Goal: Task Accomplishment & Management: Use online tool/utility

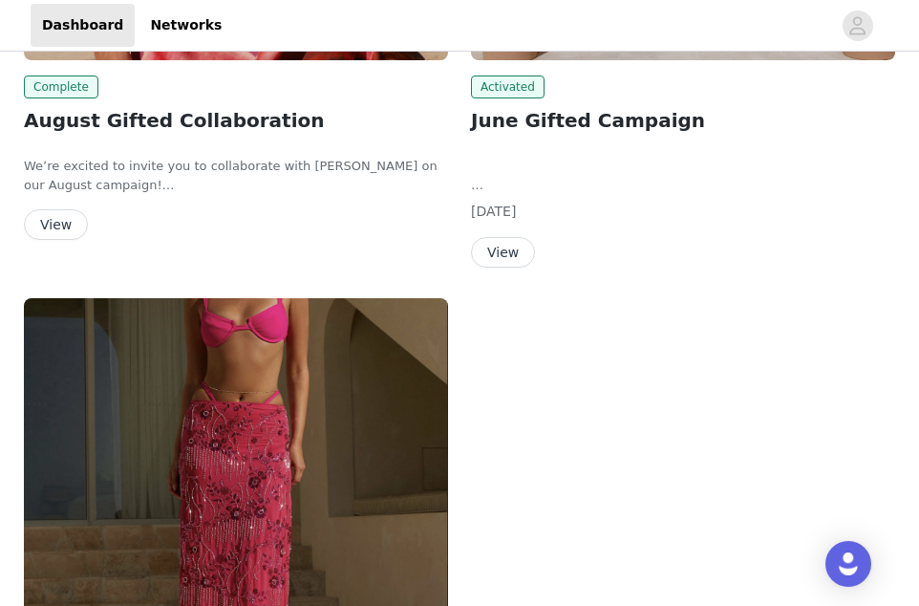
scroll to position [958, 0]
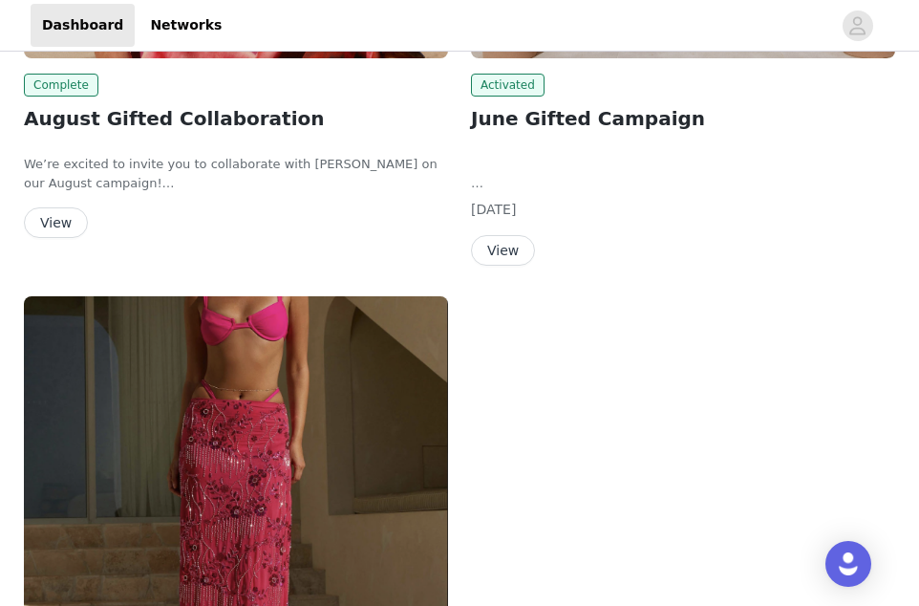
click at [35, 217] on button "View" at bounding box center [56, 222] width 64 height 31
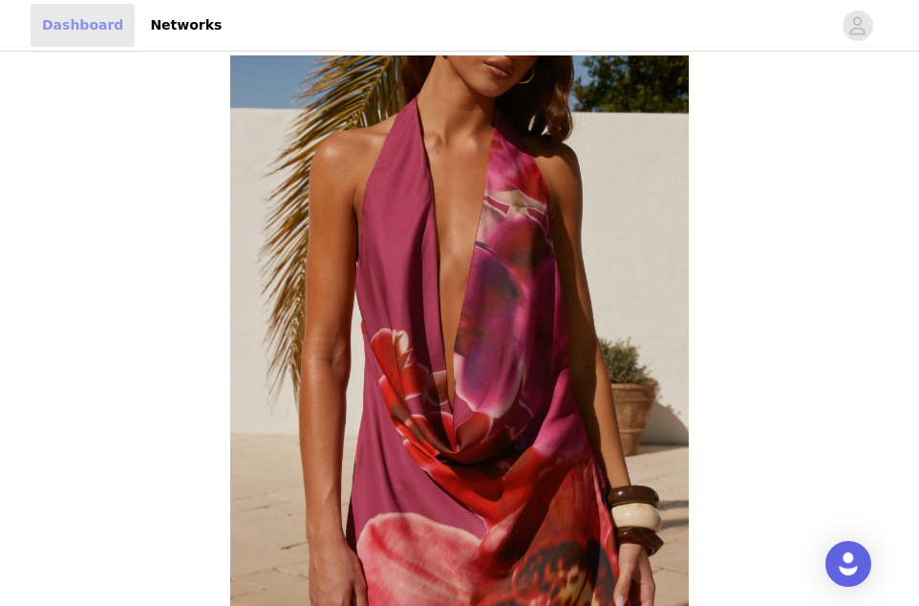
scroll to position [958, 0]
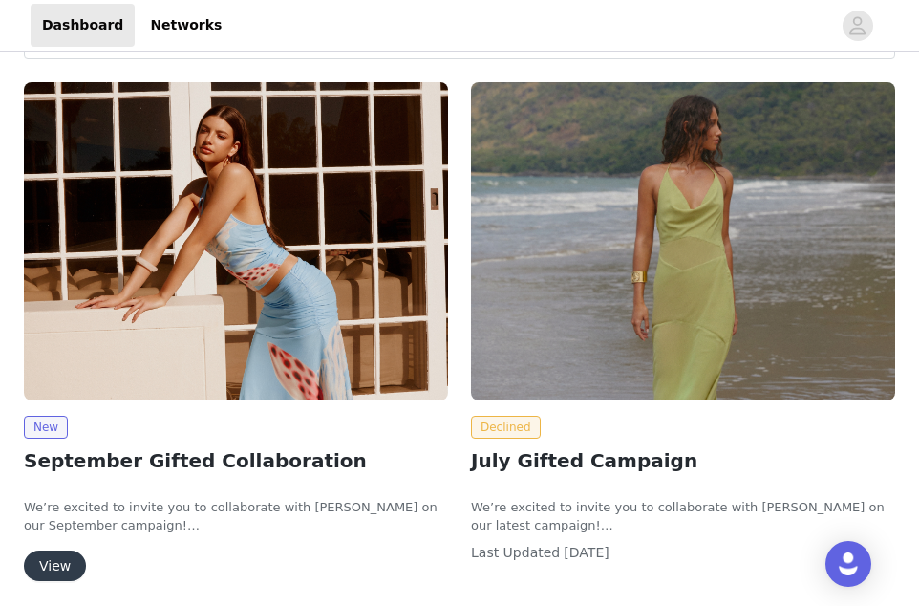
scroll to position [92, 0]
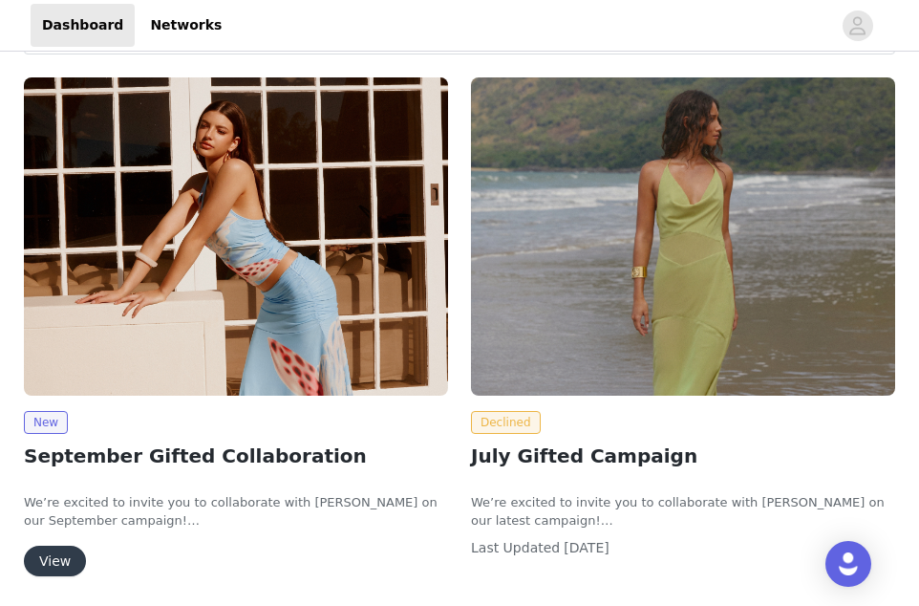
click at [51, 566] on button "View" at bounding box center [55, 561] width 62 height 31
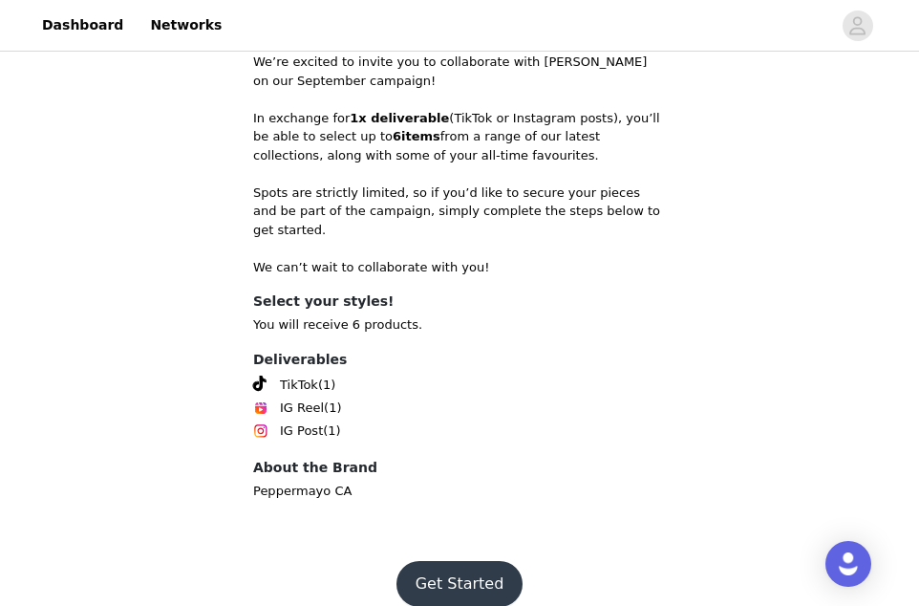
scroll to position [837, 0]
click at [458, 562] on button "Get Started" at bounding box center [460, 585] width 127 height 46
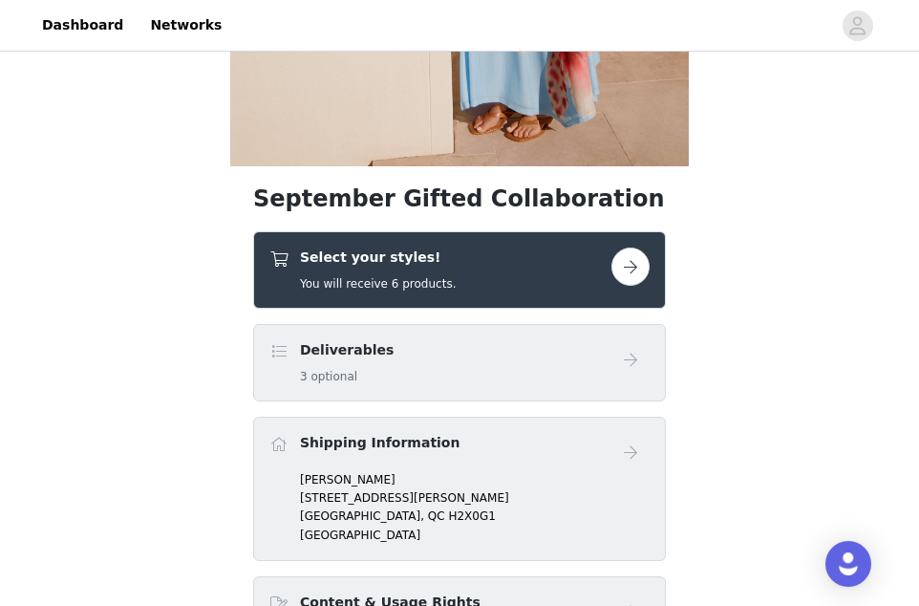
scroll to position [579, 0]
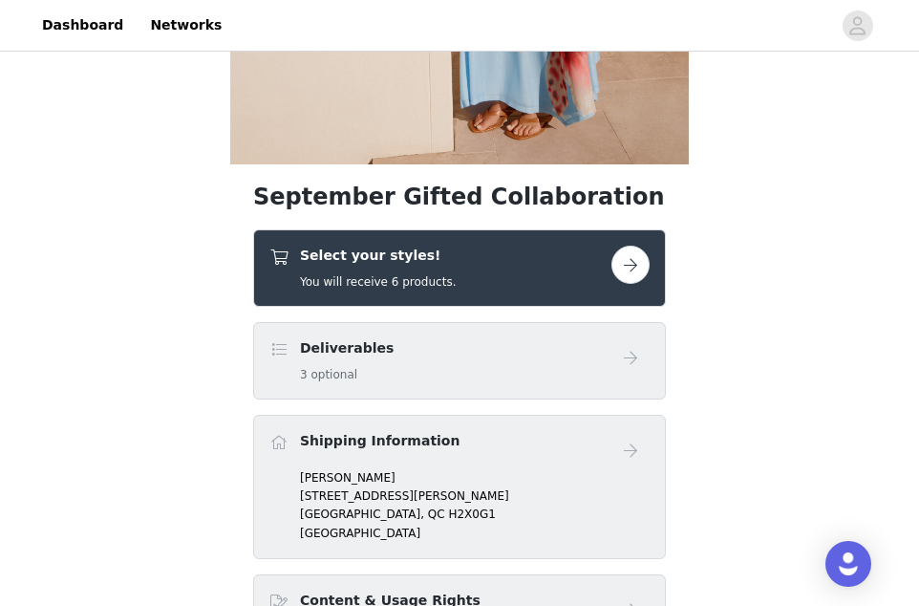
click at [631, 274] on button "button" at bounding box center [631, 265] width 38 height 38
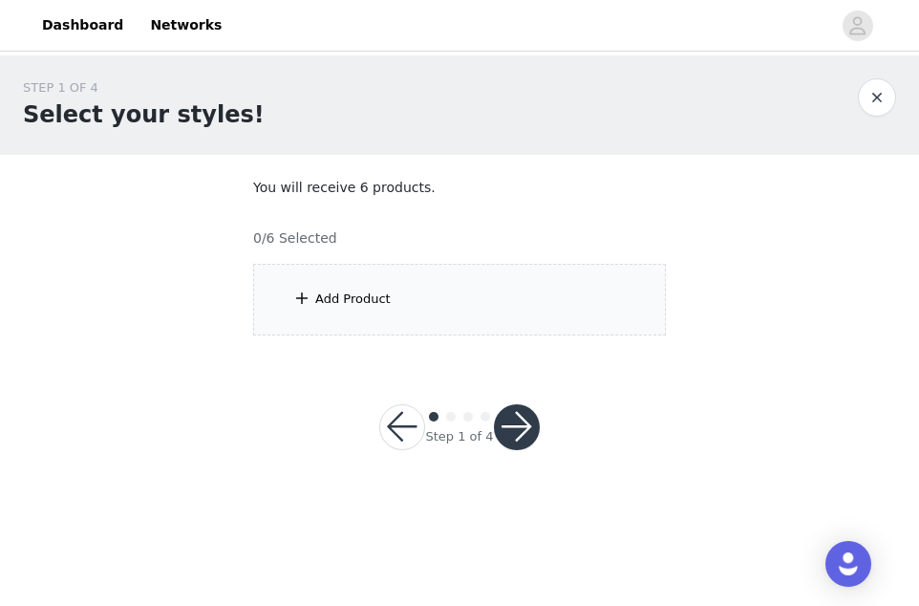
click at [546, 305] on div "Add Product" at bounding box center [459, 300] width 413 height 72
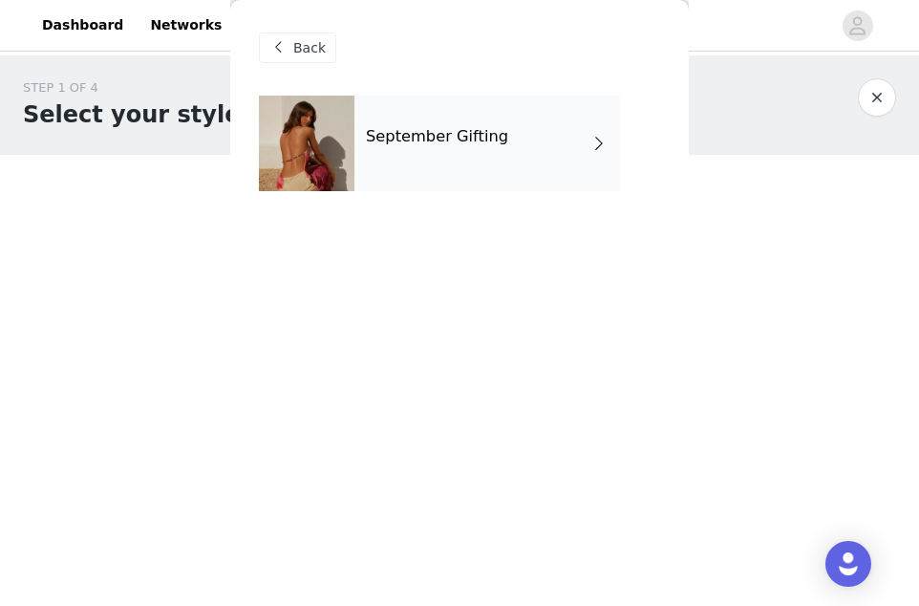
click at [552, 138] on div "September Gifting" at bounding box center [488, 144] width 266 height 96
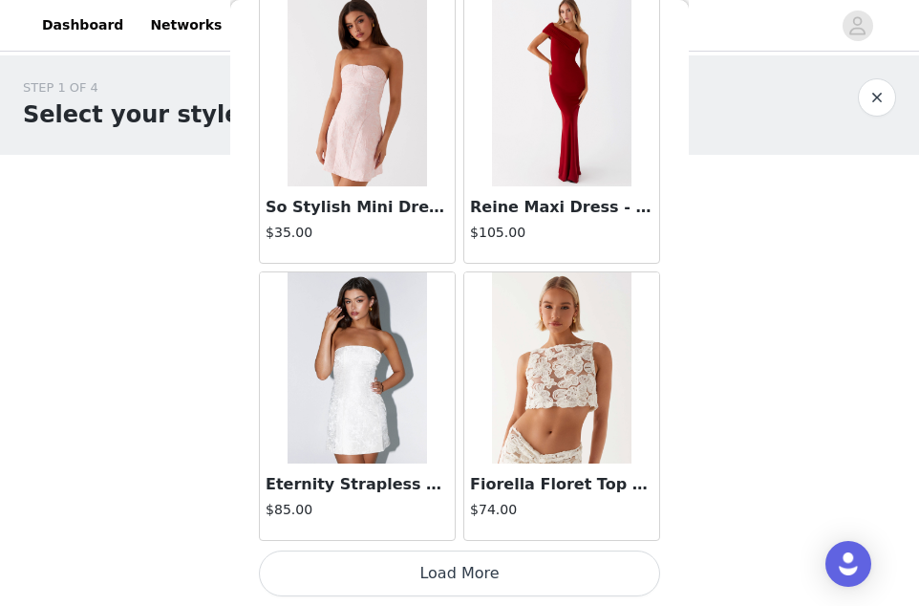
click at [426, 567] on button "Load More" at bounding box center [459, 573] width 401 height 46
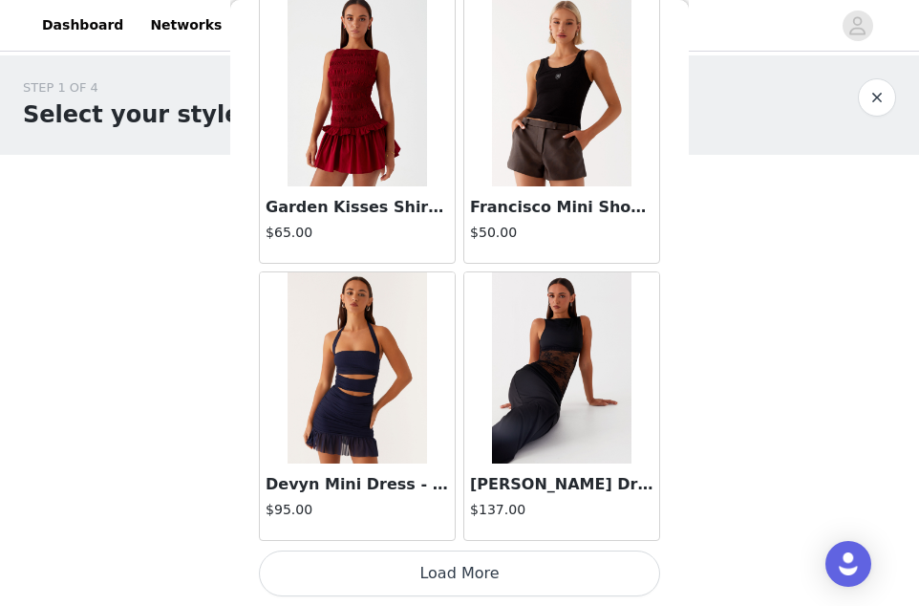
click at [468, 584] on button "Load More" at bounding box center [459, 573] width 401 height 46
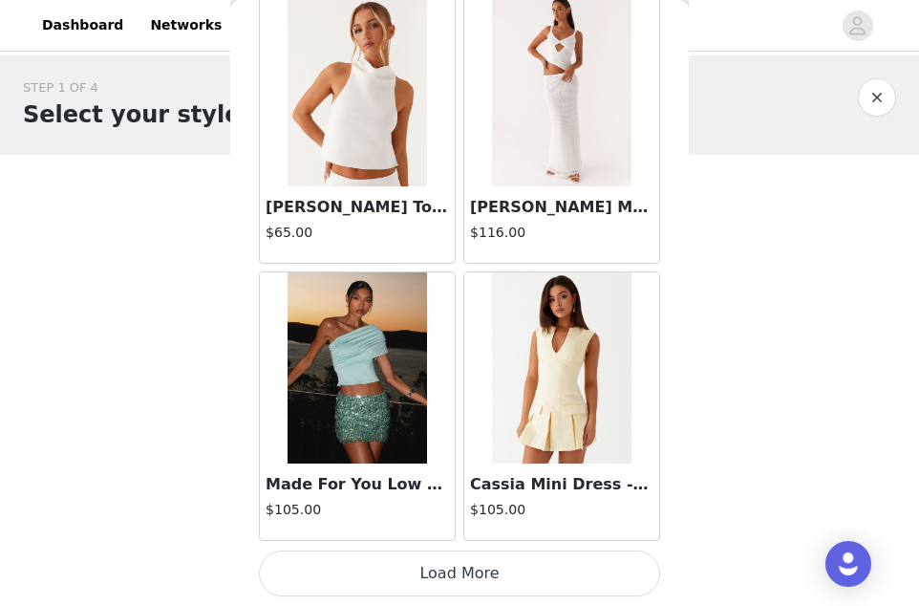
scroll to position [7860, 0]
click at [477, 567] on button "Load More" at bounding box center [459, 573] width 401 height 46
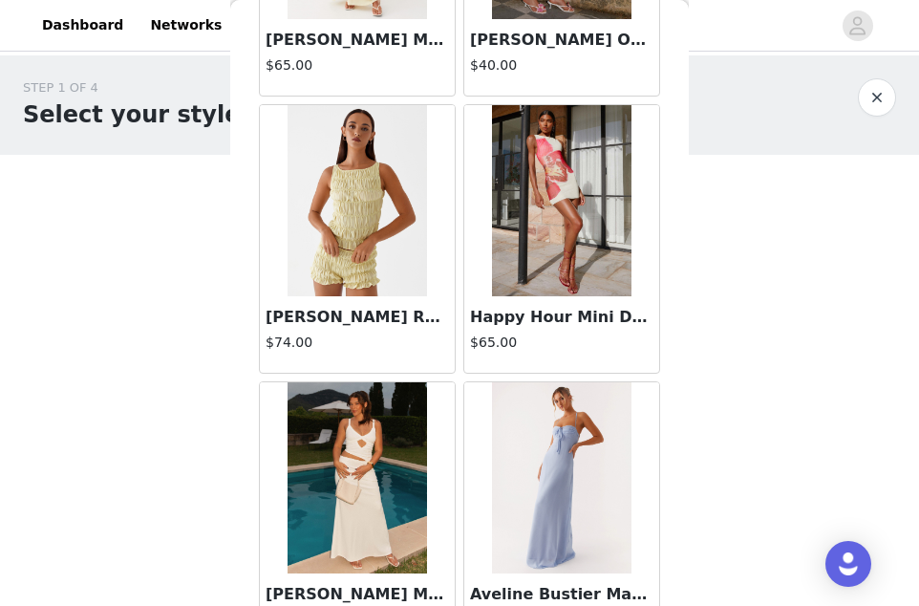
scroll to position [10264, 0]
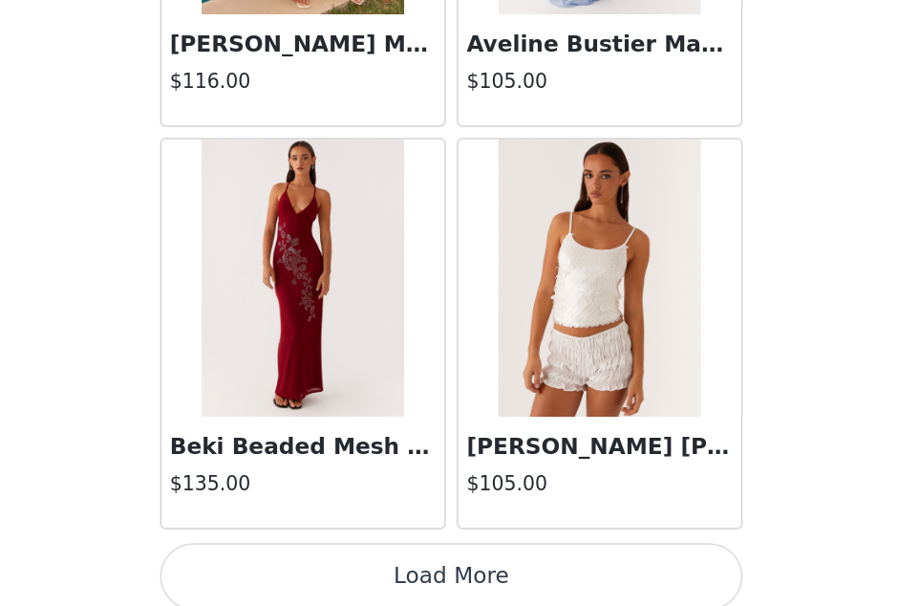
click at [286, 550] on button "Load More" at bounding box center [459, 573] width 401 height 46
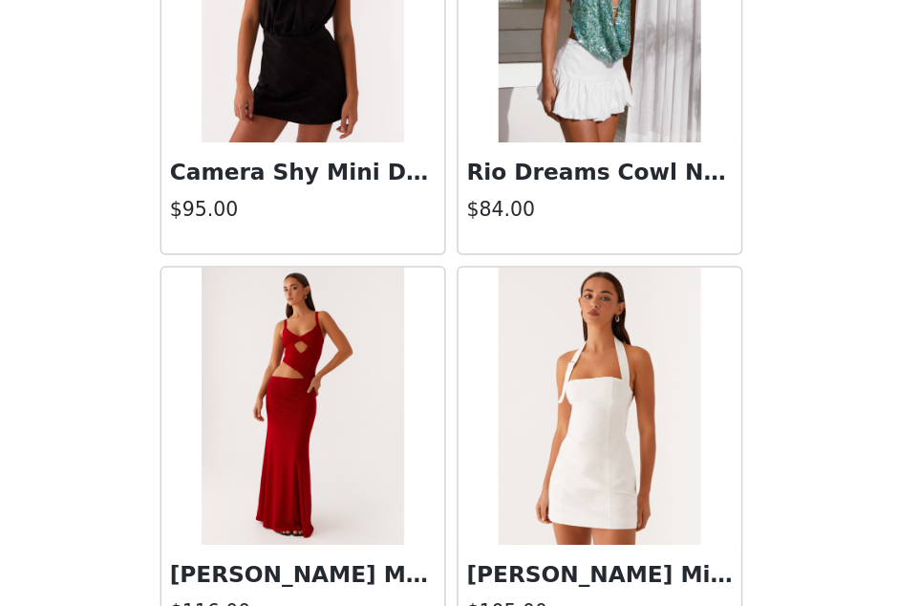
scroll to position [13316, 0]
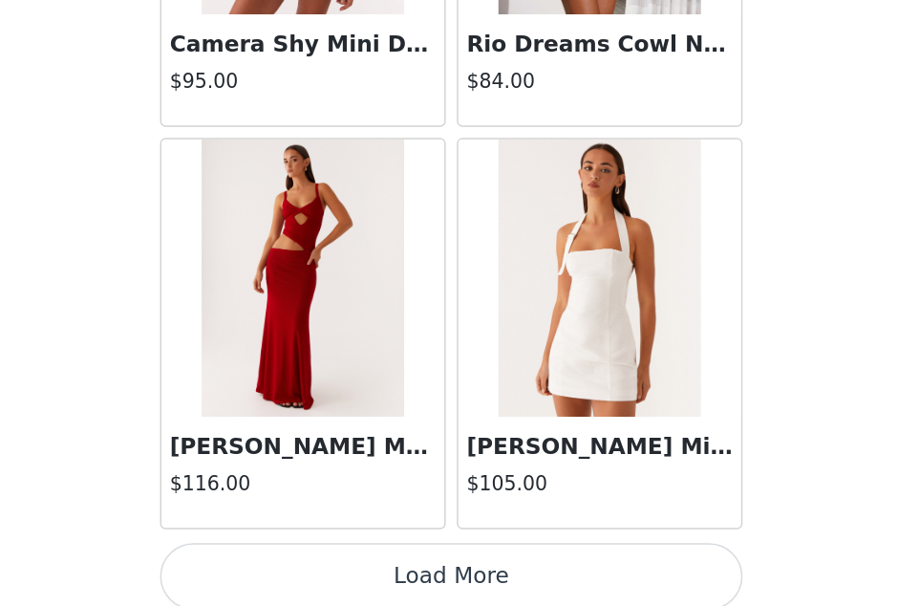
click at [279, 550] on button "Load More" at bounding box center [459, 573] width 401 height 46
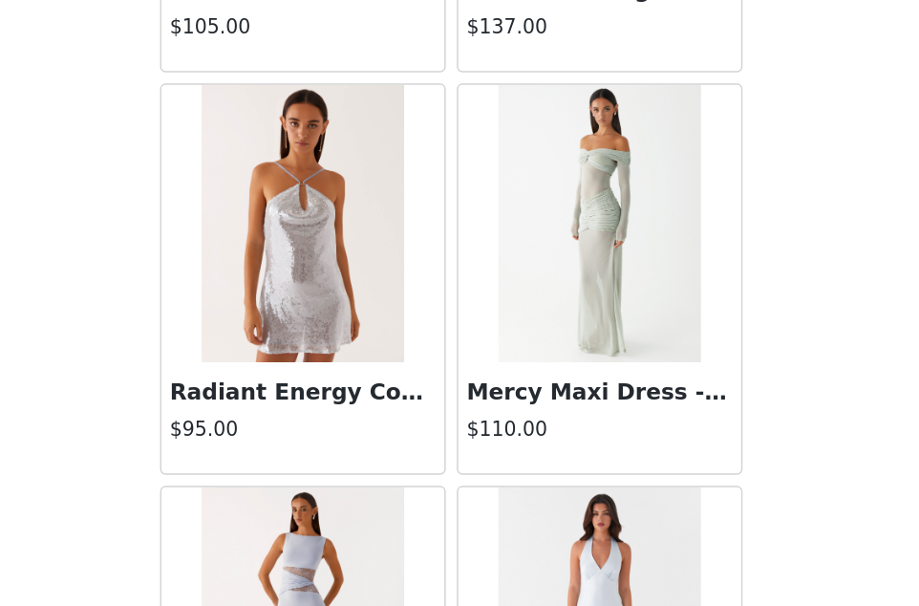
scroll to position [15935, 0]
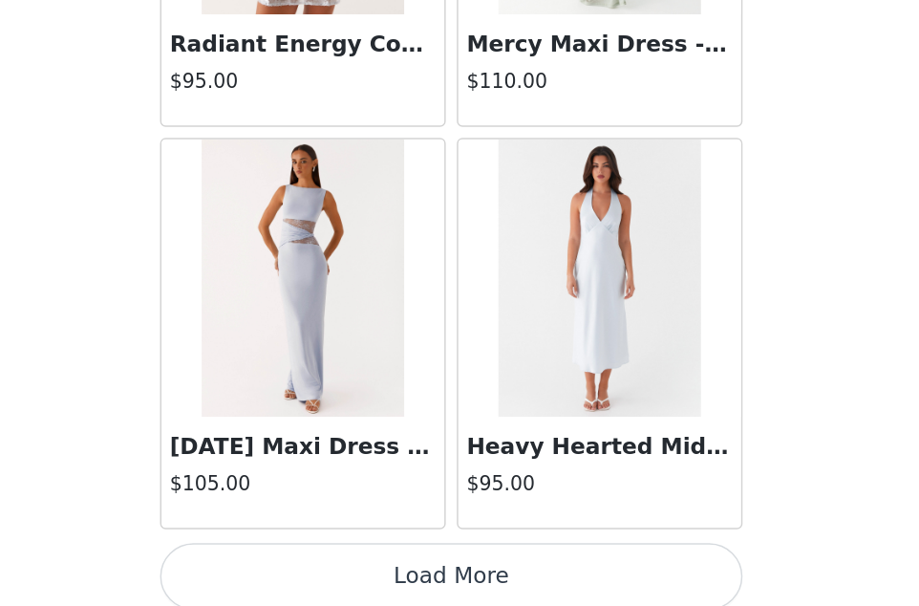
click at [290, 550] on button "Load More" at bounding box center [459, 573] width 401 height 46
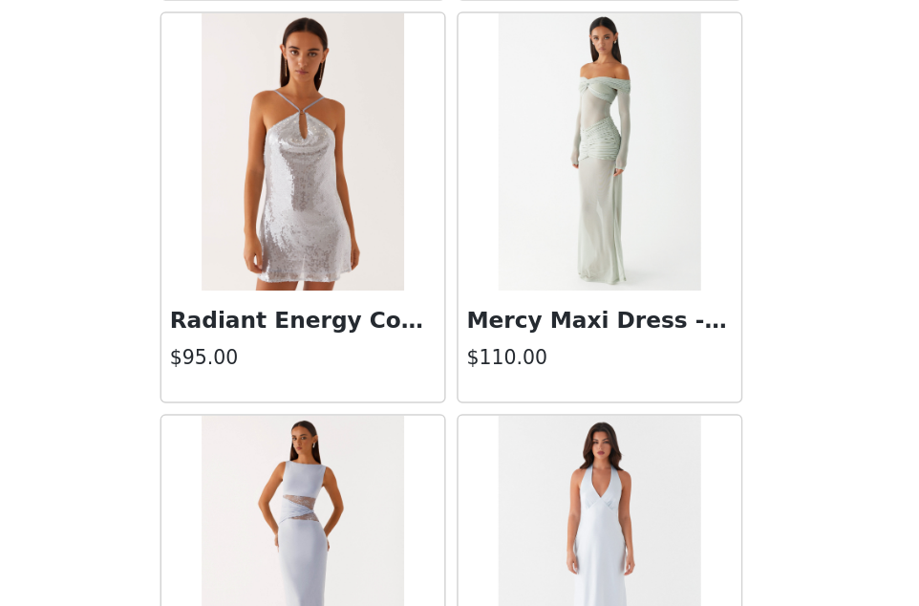
scroll to position [15974, 0]
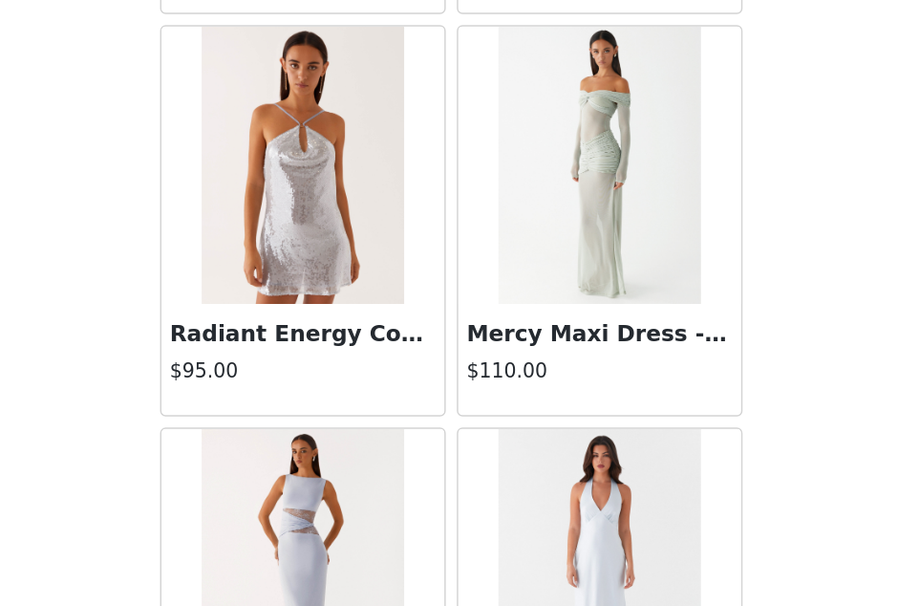
click at [492, 195] on img at bounding box center [561, 290] width 139 height 191
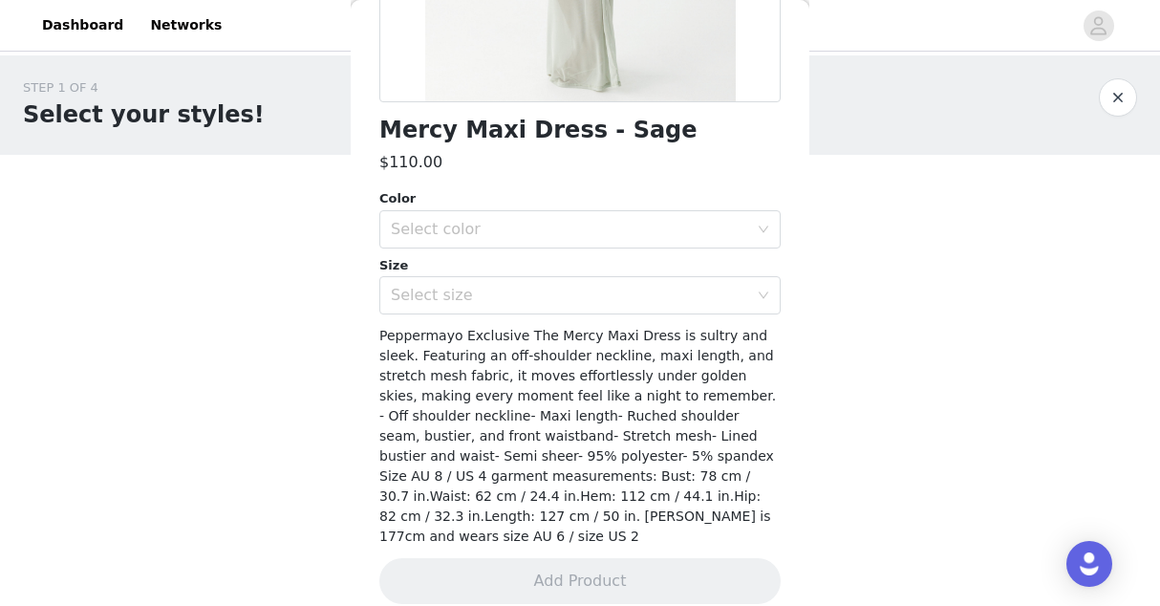
scroll to position [0, 0]
click at [154, 104] on h1 "Select your styles!" at bounding box center [144, 114] width 242 height 34
click at [918, 99] on button "button" at bounding box center [1118, 97] width 38 height 38
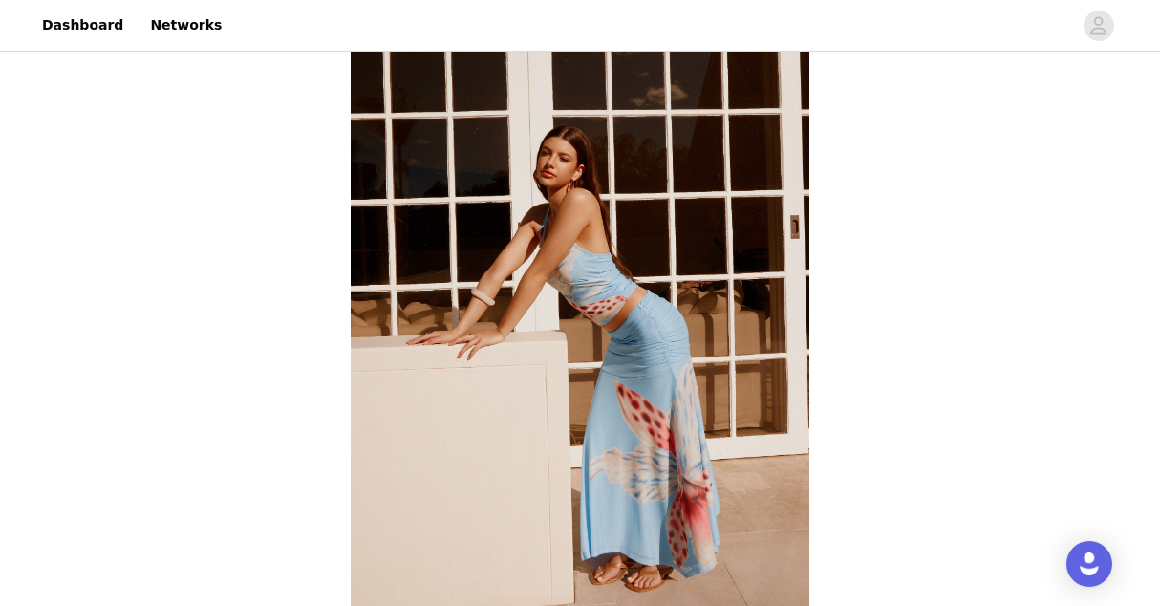
scroll to position [329, 0]
